Goal: Use online tool/utility: Use online tool/utility

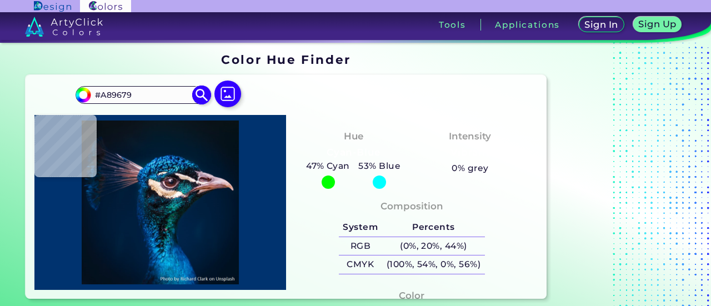
type input "#A89679"
click at [205, 97] on img at bounding box center [201, 94] width 19 height 19
type input "#a89679"
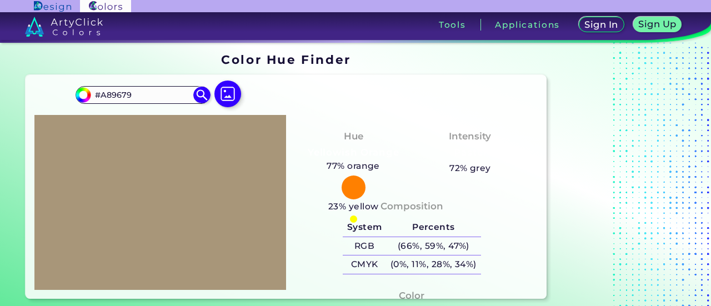
drag, startPoint x: 166, startPoint y: 95, endPoint x: 66, endPoint y: 97, distance: 100.6
click at [66, 97] on div "#a89679 #A89679 Acadia ◉ Acid Green ◉ Aero Blue ◉ Alabaster ◉ Albescent White ◉…" at bounding box center [286, 187] width 521 height 224
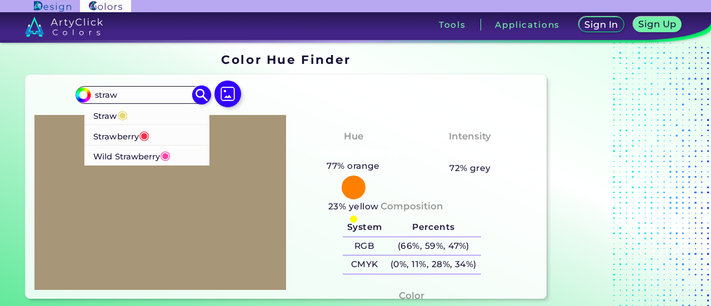
type input "straw"
click at [157, 113] on li "Straw ◉" at bounding box center [147, 114] width 126 height 21
type input "#e4d96f"
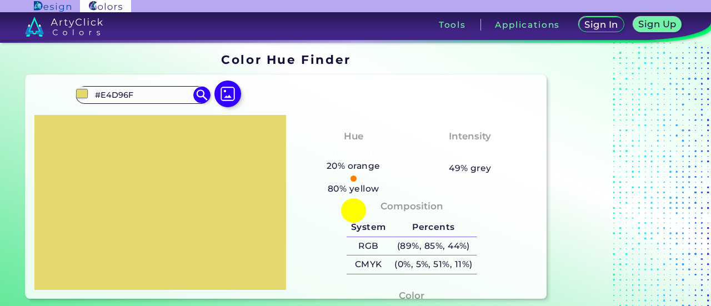
drag, startPoint x: 147, startPoint y: 91, endPoint x: 56, endPoint y: 101, distance: 91.6
click at [56, 101] on div "#e4d96f #E4D96F Straw ◉ Strawberry ◉ Wild Strawberry ◉ Acadia ◉ Acid Green ◉ Ae…" at bounding box center [286, 187] width 521 height 224
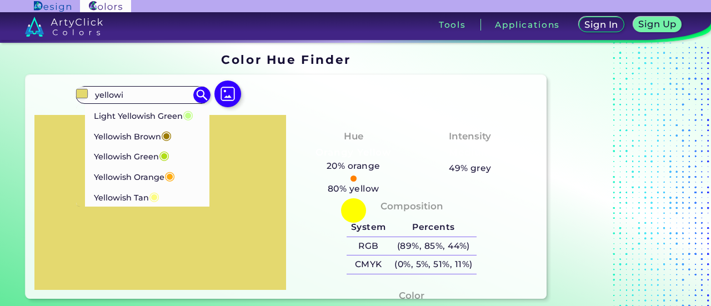
scroll to position [1, 0]
type input "yellowis"
click at [177, 173] on li "Yellowish Orange ◉" at bounding box center [147, 176] width 126 height 21
type input "#ffab0f"
type input "#FFAB0F"
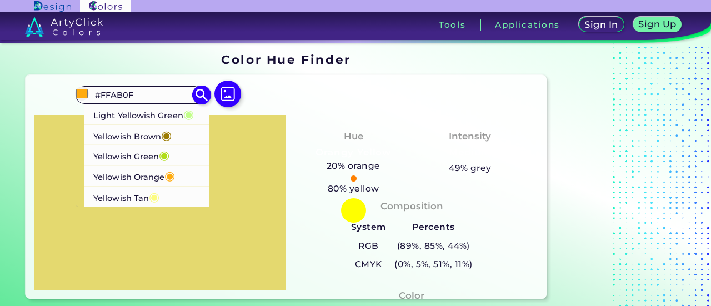
scroll to position [0, 0]
